Goal: Task Accomplishment & Management: Complete application form

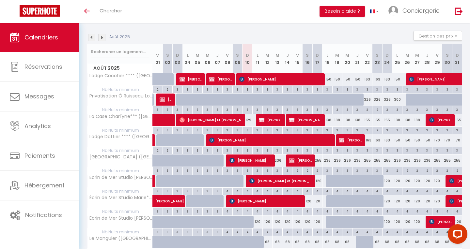
scroll to position [118, 0]
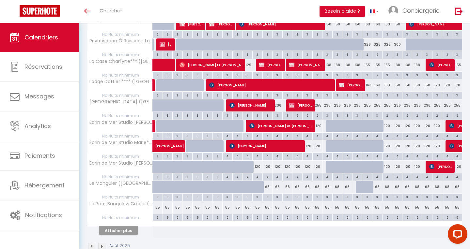
click at [116, 229] on button "Afficher plus" at bounding box center [118, 230] width 39 height 9
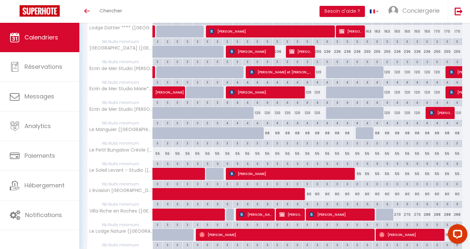
scroll to position [36, 0]
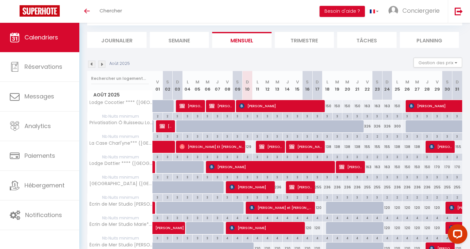
click at [306, 187] on span "RACHEL Larhubarbe" at bounding box center [300, 187] width 23 height 12
select select "OK"
select select "KO"
select select "0"
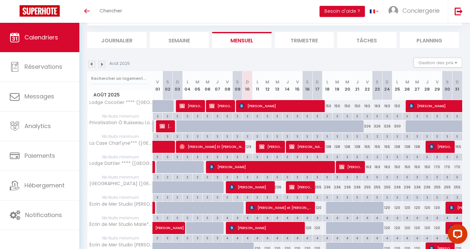
select select "1"
select select
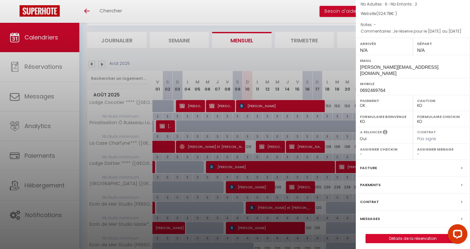
scroll to position [63, 0]
click at [383, 236] on link "Détails de la réservation" at bounding box center [413, 239] width 94 height 8
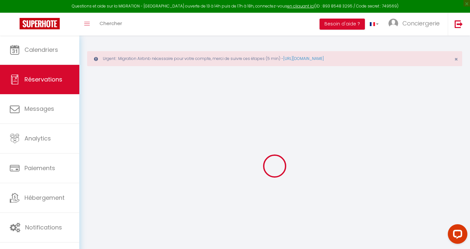
type input "RACHEL"
type input "Larhubarbe"
type input "rachel.hoarau@orange.fr"
type input "0692469764"
type input "97430"
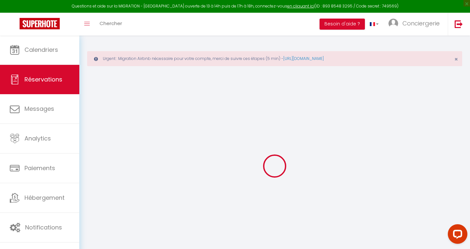
type input "90 rue SaintAugustin Entrée59 bâtiment2 shlmr Aurore"
type input "Tampon"
select select "RE"
select select "52464"
select select "1"
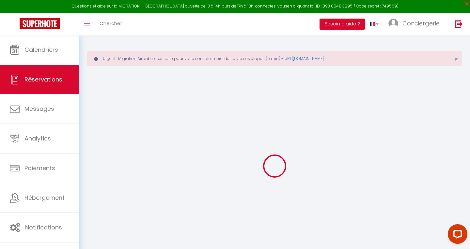
type input "Jeu 14 Août 2025"
select select
type input "Dim 17 Août 2025"
select select
type input "6"
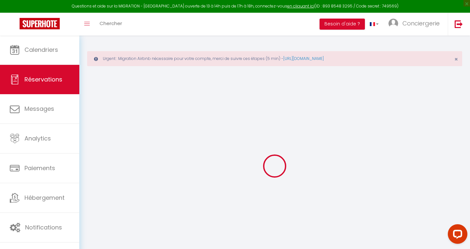
type input "2"
select select "12"
select select
type input "804.54"
checkbox input "false"
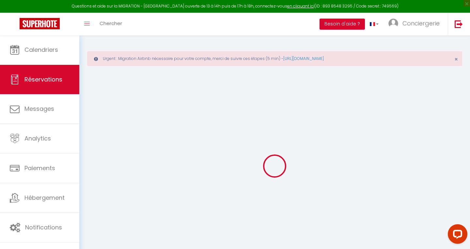
type input "647.35"
select select "69"
type input "90"
type input "0"
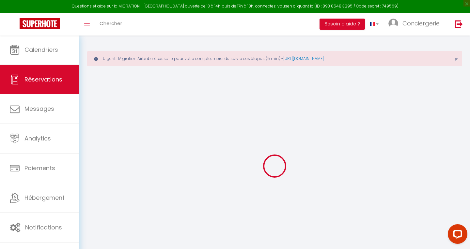
select select
select select "14"
checkbox input "false"
select select
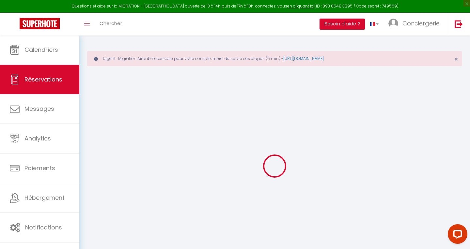
select select
checkbox input "false"
select select
checkbox input "false"
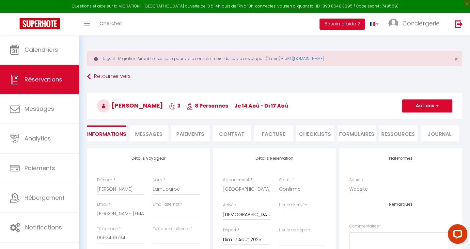
select select
checkbox input "false"
type textarea "Je réserve pour le 14 au 17 aout 2025"
type input "90"
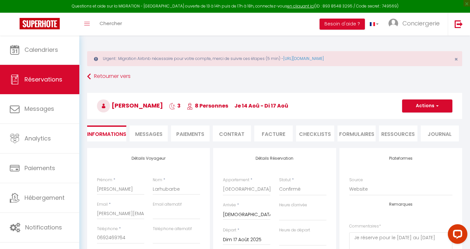
type input "30.24"
select select
checkbox input "false"
select select
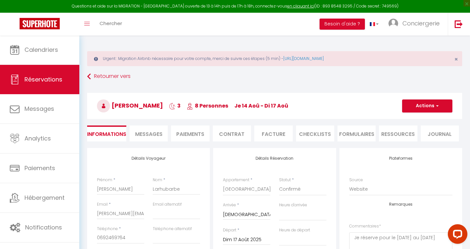
select select
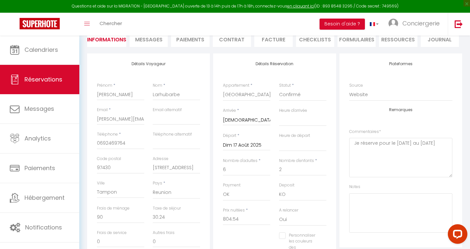
scroll to position [94, 0]
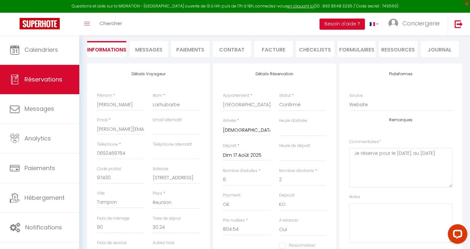
click at [195, 51] on li "Paiements" at bounding box center [190, 49] width 38 height 16
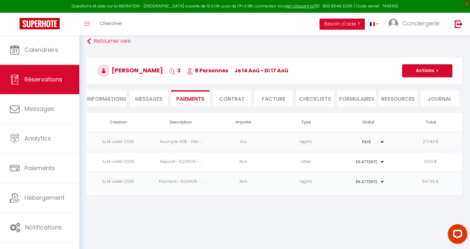
click at [272, 180] on td "Non" at bounding box center [243, 182] width 63 height 20
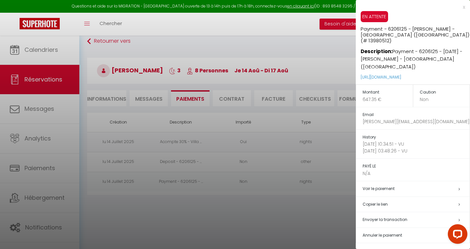
click at [238, 119] on div at bounding box center [235, 124] width 470 height 249
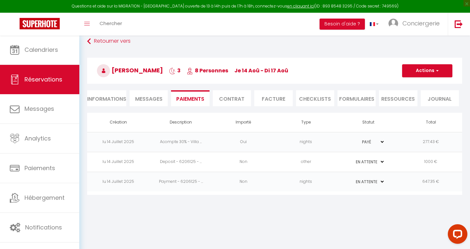
click at [149, 98] on span "Messages" at bounding box center [148, 99] width 27 height 8
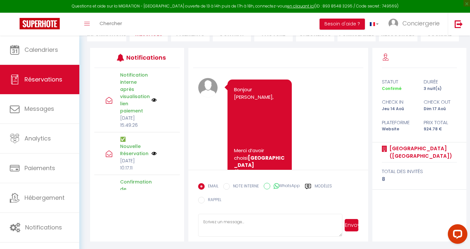
scroll to position [100, 0]
click at [327, 188] on label "Modèles" at bounding box center [323, 188] width 17 height 8
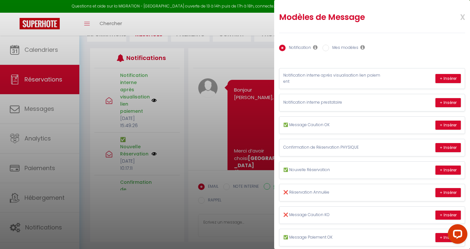
scroll to position [0, 0]
click at [328, 48] on input "Mes modèles" at bounding box center [325, 48] width 7 height 7
radio input "true"
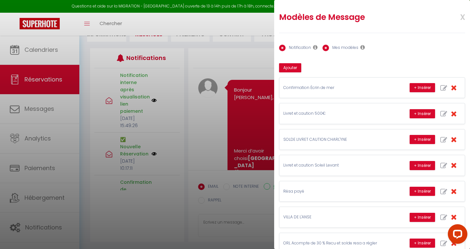
radio input "false"
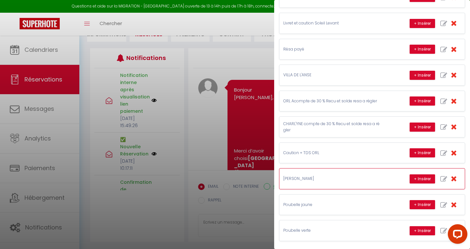
scroll to position [142, 0]
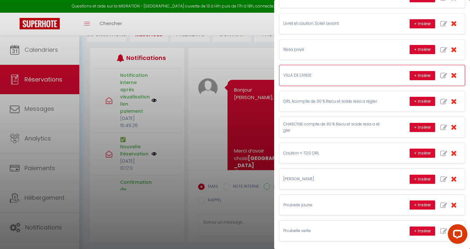
click at [308, 76] on p "VILLA DE L'ANSE" at bounding box center [332, 75] width 98 height 6
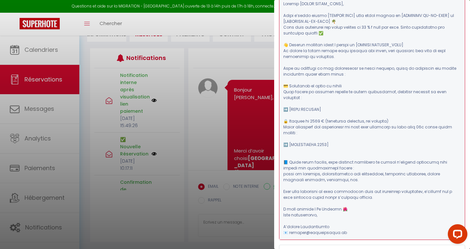
scroll to position [232, 0]
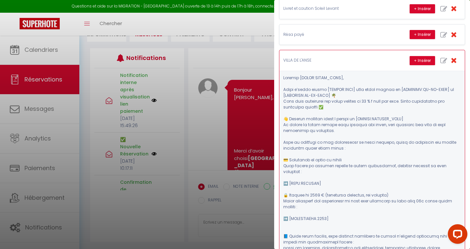
click at [334, 114] on pre at bounding box center [372, 192] width 178 height 235
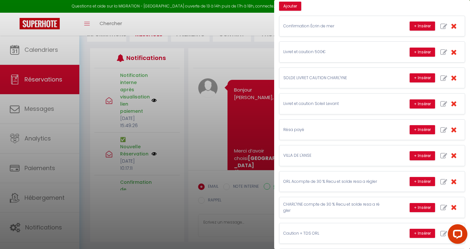
scroll to position [59, 0]
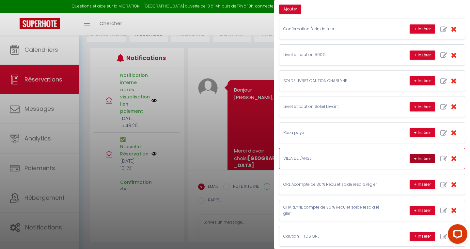
click at [416, 155] on button "+ Insérer" at bounding box center [422, 158] width 25 height 9
type textarea "Bonjour RACHEL, Merci d’avoir choisi Villa de l'Anse (Anse les Bains) pour votr…"
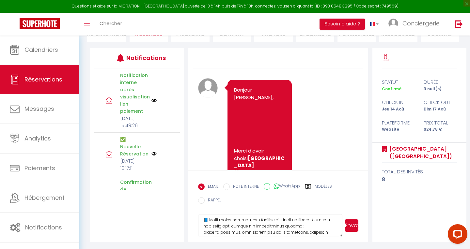
scroll to position [229, 0]
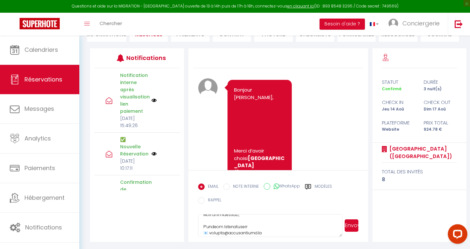
drag, startPoint x: 203, startPoint y: 223, endPoint x: 211, endPoint y: 264, distance: 41.9
click at [211, 149] on html "Questions et aide sur la MIGRATION - Salle Zoom ouverte de 13 à 14h puis de 17h…" at bounding box center [235, 24] width 470 height 249
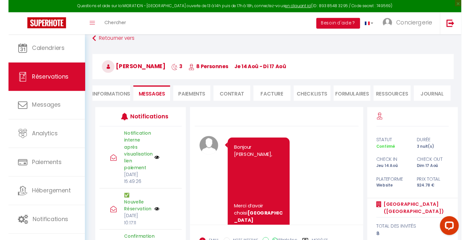
scroll to position [29, 0]
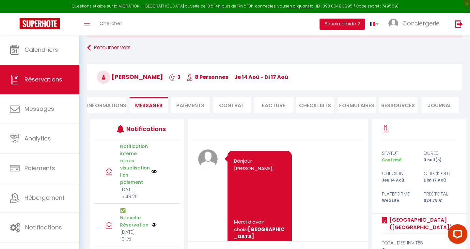
drag, startPoint x: 136, startPoint y: 77, endPoint x: 176, endPoint y: 77, distance: 39.5
click at [176, 77] on h3 "RACHEL Larhubarbe 3 8 Personnes je 14 Aoû - di 17 Aoû" at bounding box center [274, 77] width 375 height 26
copy span "Larhubarbe"
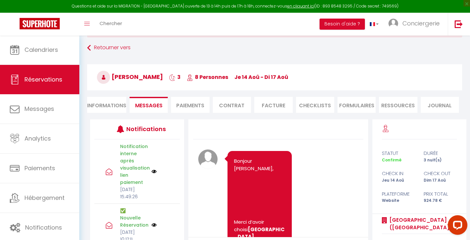
click at [176, 106] on li "Paiements" at bounding box center [190, 105] width 38 height 16
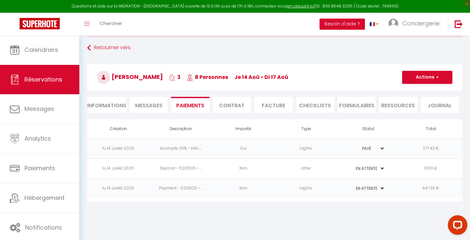
select select
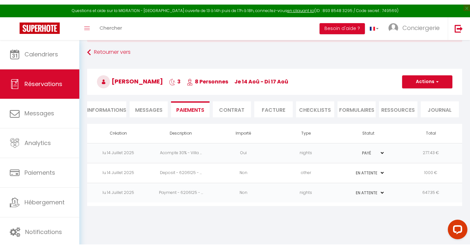
scroll to position [26, 0]
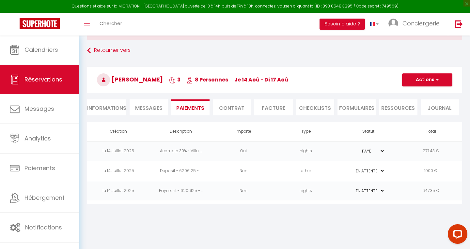
click at [105, 106] on li "Informations" at bounding box center [106, 108] width 39 height 16
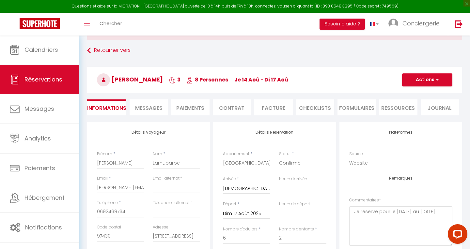
select select
drag, startPoint x: 97, startPoint y: 188, endPoint x: 141, endPoint y: 194, distance: 44.8
click at [141, 194] on div "Email * rachel.hoarau@orange.fr" at bounding box center [121, 188] width 56 height 24
click at [134, 184] on input "rachel.hoarau@orange.fr" at bounding box center [120, 188] width 47 height 12
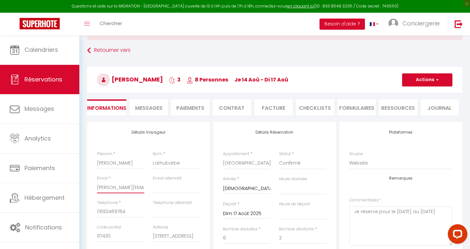
click at [134, 184] on input "rachel.hoarau@orange.fr" at bounding box center [120, 188] width 47 height 12
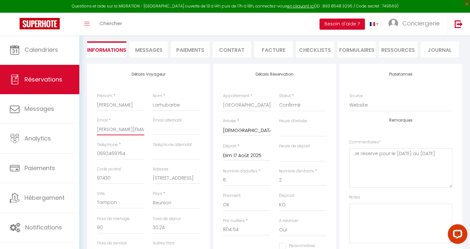
scroll to position [88, 0]
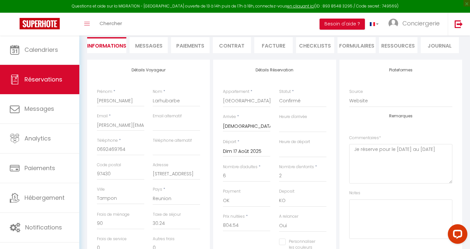
select select
checkbox input "false"
select select
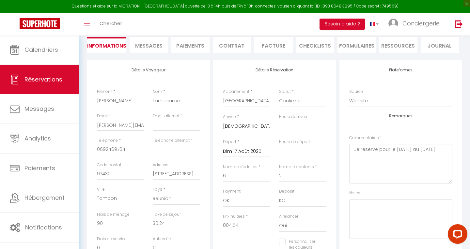
checkbox input "false"
select select
checkbox input "false"
select select
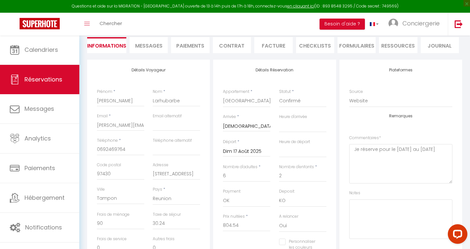
select select
checkbox input "false"
select select
checkbox input "false"
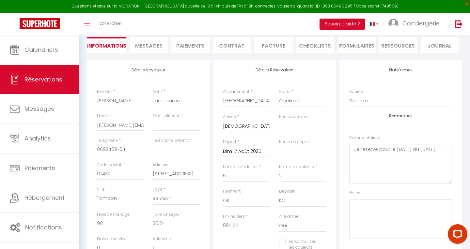
select select
checkbox input "false"
select select
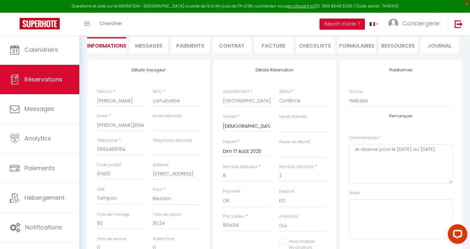
checkbox input "false"
select select
checkbox input "false"
select select
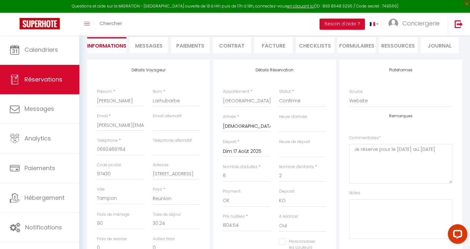
select select
checkbox input "false"
select select
checkbox input "false"
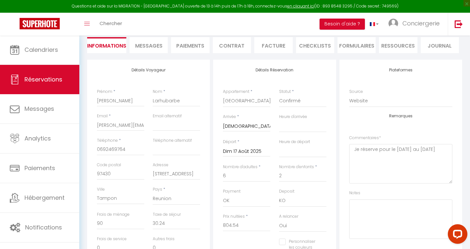
select select
checkbox input "false"
select select
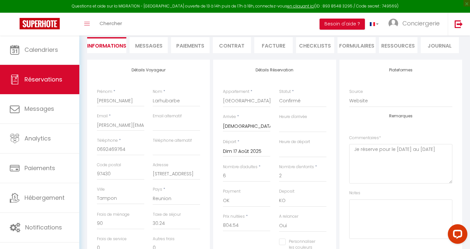
checkbox input "false"
select select
checkbox input "false"
select select
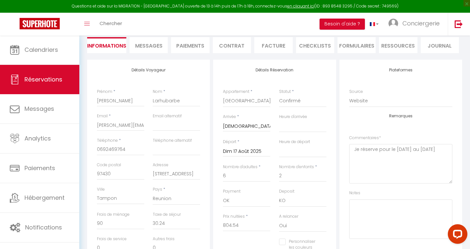
select select
checkbox input "false"
select select
checkbox input "false"
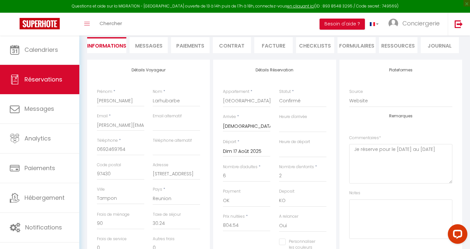
select select
checkbox input "false"
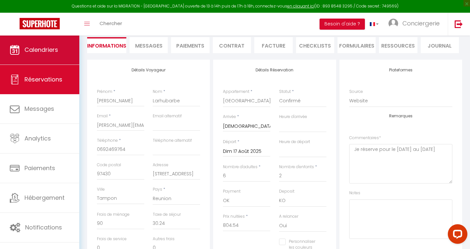
click at [44, 43] on link "Calendriers" at bounding box center [39, 49] width 79 height 29
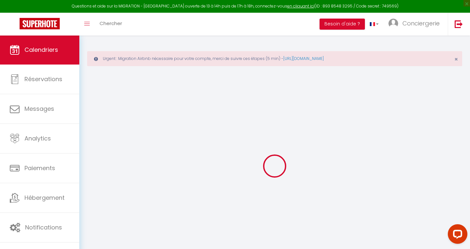
select select
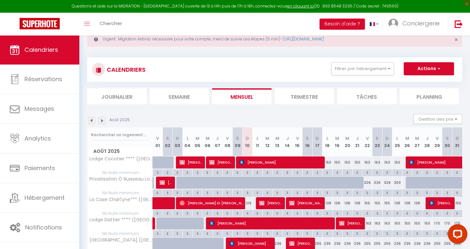
scroll to position [22, 0]
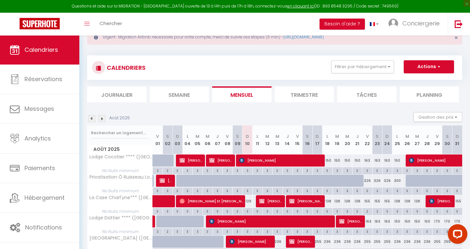
click at [307, 200] on span "ANNE-GAËLLE FLOUCHIP" at bounding box center [306, 201] width 34 height 12
select select "OK"
select select "KO"
select select "0"
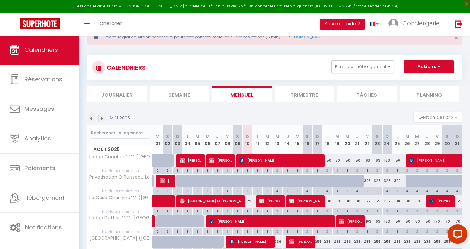
select select "1"
select select
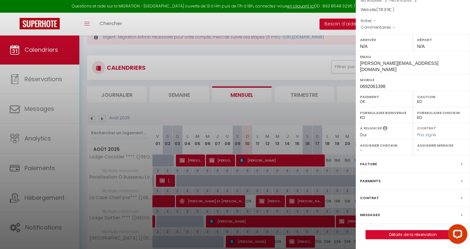
scroll to position [70, 0]
click at [401, 235] on link "Détails de la réservation" at bounding box center [413, 235] width 94 height 8
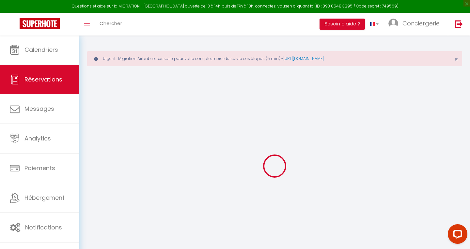
type input "ANNE-GAËLLE"
type input "FLOUCHIP"
type input "anne.flouchip@hotmail.fr"
type input "0692061398"
type input "97490"
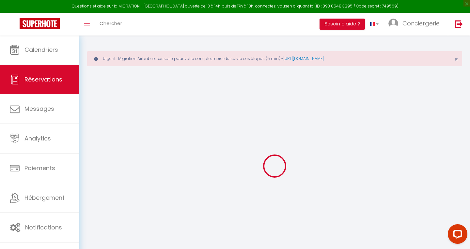
type input "70 bis Avenue Eudoxie Nonge Apt 50 Hlm TAMARINA"
type input "SAINTE-CLOTILDE"
select select "RE"
select select "65231"
select select "1"
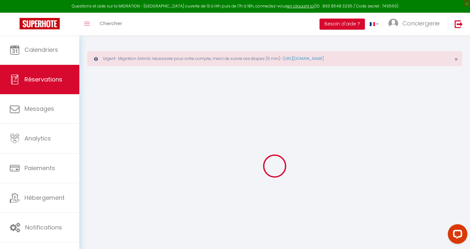
type input "Jeu 14 Août 2025"
select select
type input "Lun 18 Août 2025"
select select
type input "2"
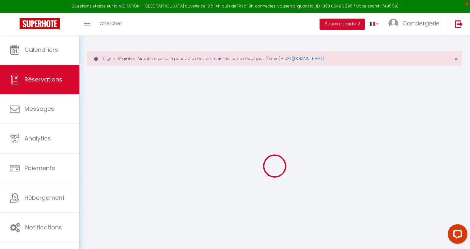
type input "2"
select select "12"
select select
type input "633.17"
checkbox input "false"
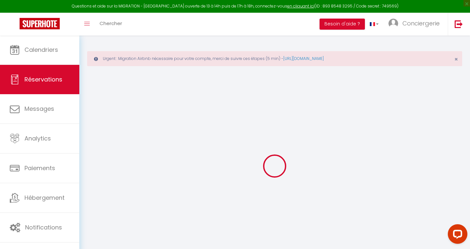
type input "560.53"
select select "69"
type input "90"
type input "0"
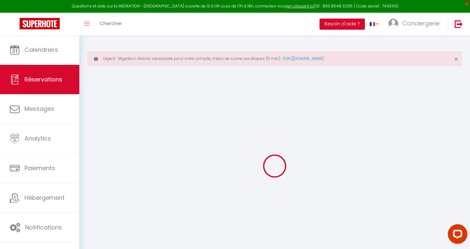
select select
select select "14"
checkbox input "false"
select select
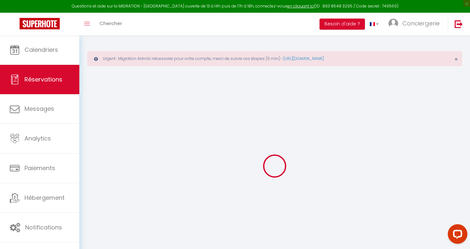
select select
checkbox input "false"
select select
checkbox input "false"
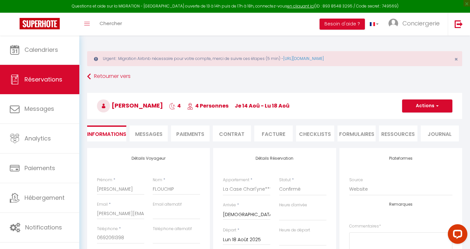
select select
checkbox input "false"
type input "90"
type input "8.8"
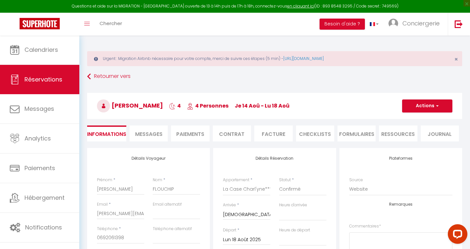
select select
checkbox input "false"
select select
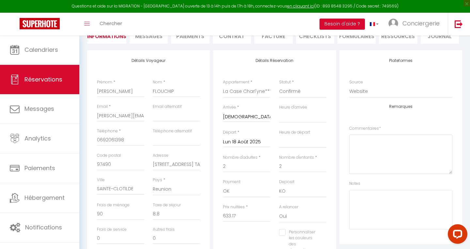
scroll to position [94, 0]
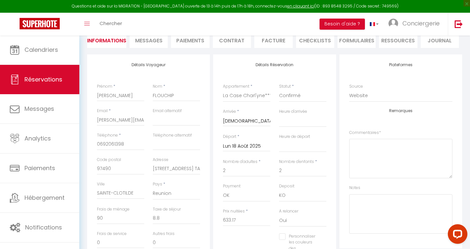
click at [193, 45] on li "Paiements" at bounding box center [190, 40] width 38 height 16
select select
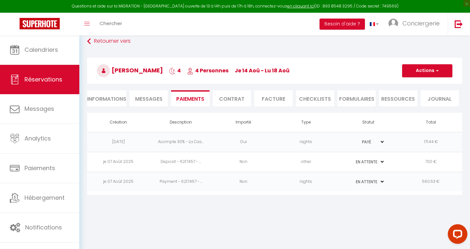
scroll to position [26, 0]
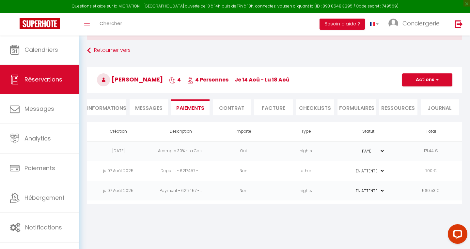
click at [102, 110] on li "Informations" at bounding box center [106, 108] width 39 height 16
select select
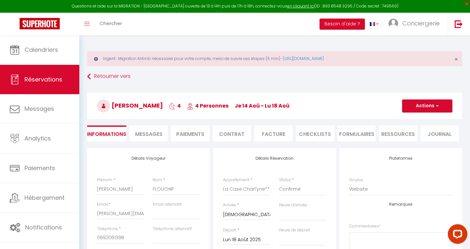
click at [184, 132] on li "Paiements" at bounding box center [190, 134] width 38 height 16
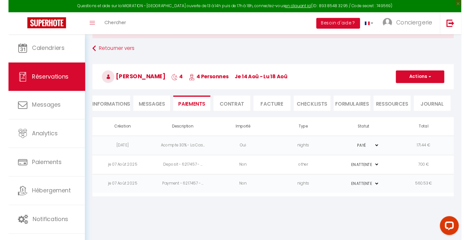
scroll to position [26, 0]
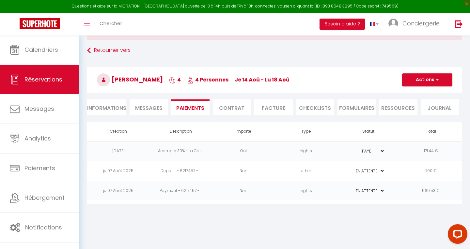
click at [285, 190] on td "nights" at bounding box center [306, 191] width 63 height 20
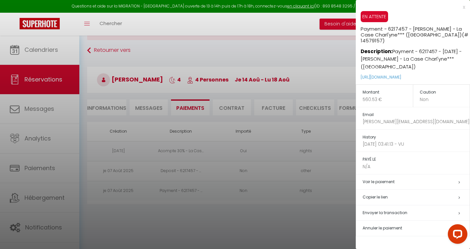
click at [377, 194] on h5 "Copier le lien" at bounding box center [416, 198] width 107 height 8
click at [313, 147] on div at bounding box center [235, 124] width 470 height 249
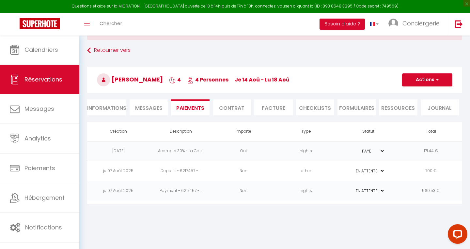
click at [273, 172] on td "Non" at bounding box center [243, 171] width 63 height 20
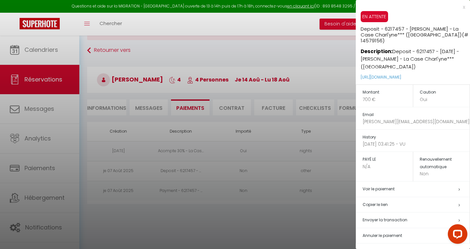
click at [368, 204] on h5 "Copier le lien" at bounding box center [416, 205] width 107 height 8
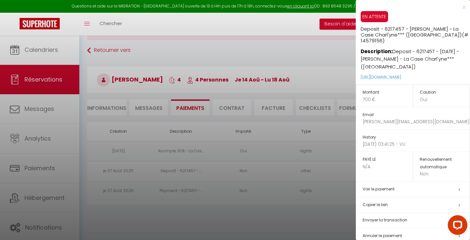
click at [98, 39] on div at bounding box center [235, 120] width 470 height 240
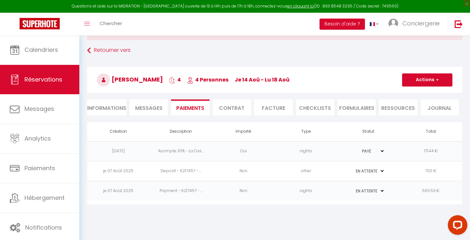
click at [111, 110] on li "Informations" at bounding box center [106, 108] width 39 height 16
select select
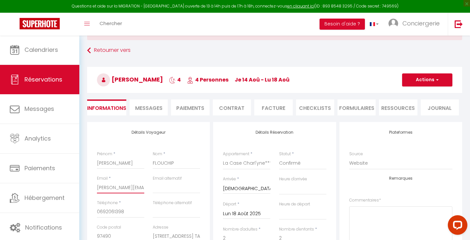
click at [113, 187] on input "anne.flouchip@hotmail.fr" at bounding box center [120, 188] width 47 height 12
